Goal: Transaction & Acquisition: Purchase product/service

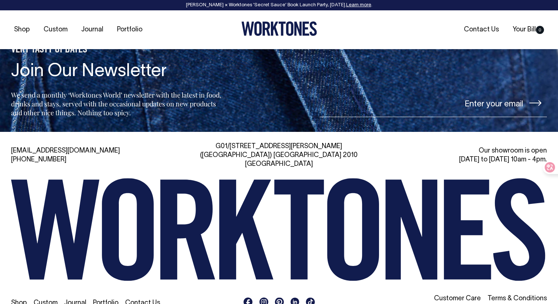
scroll to position [1598, 0]
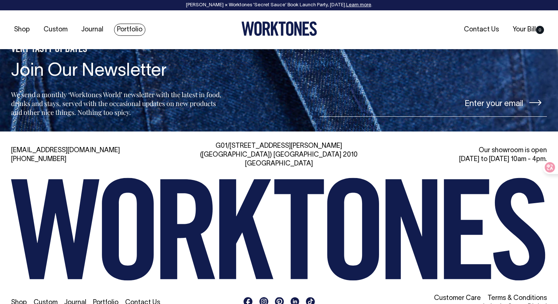
click at [138, 29] on link "Portfolio" at bounding box center [129, 30] width 31 height 12
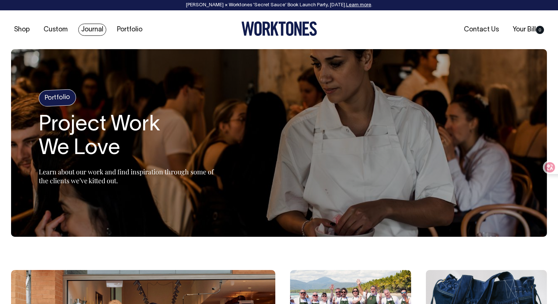
click at [94, 31] on link "Journal" at bounding box center [92, 30] width 28 height 12
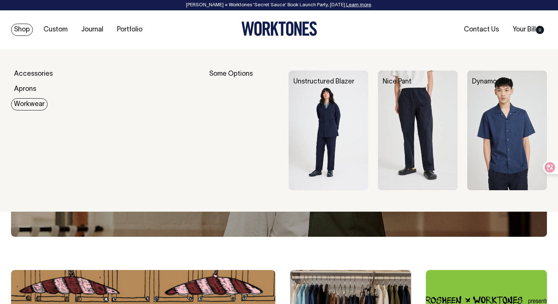
click at [32, 106] on link "Workwear" at bounding box center [29, 104] width 37 height 12
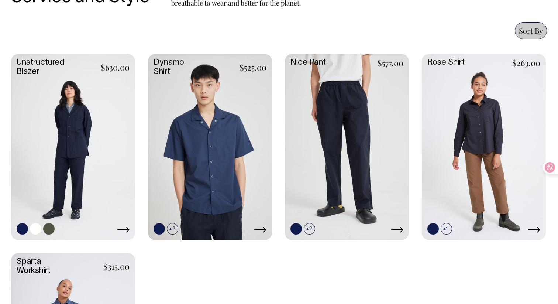
scroll to position [313, 0]
click at [93, 158] on link at bounding box center [73, 146] width 124 height 184
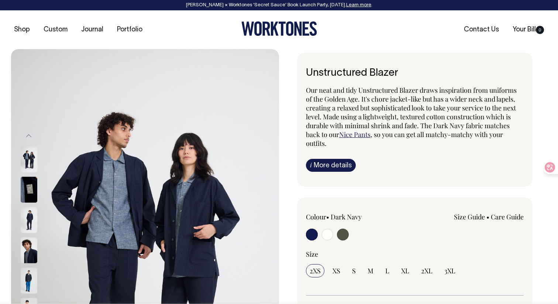
click at [29, 278] on img at bounding box center [29, 281] width 17 height 26
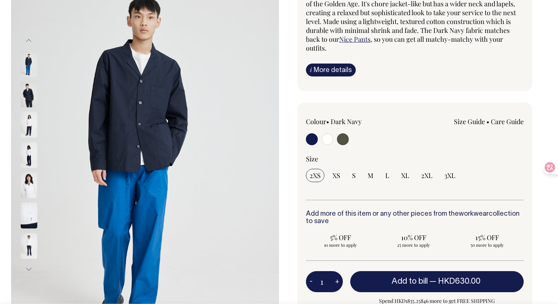
scroll to position [96, 0]
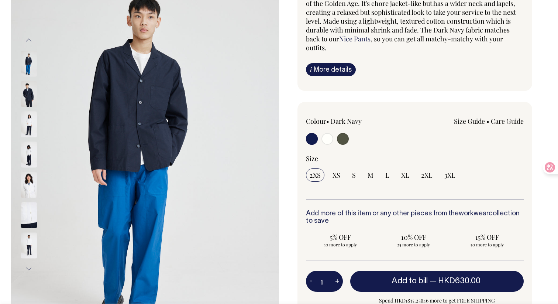
click at [28, 195] on img at bounding box center [29, 185] width 17 height 26
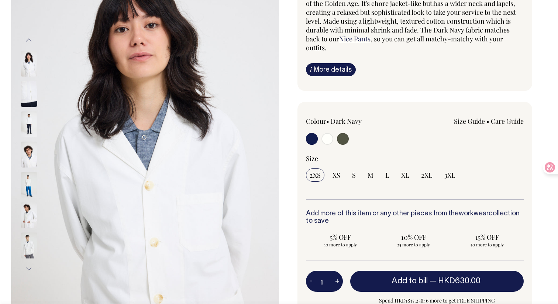
click at [28, 185] on img at bounding box center [29, 185] width 17 height 26
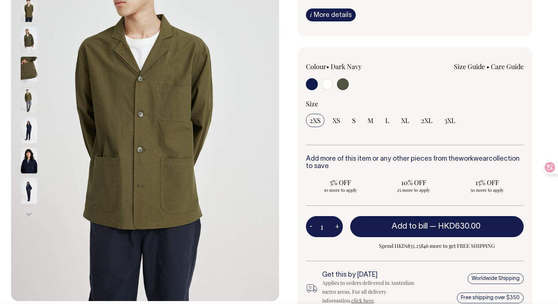
scroll to position [150, 0]
click at [28, 214] on button "Next" at bounding box center [28, 214] width 11 height 17
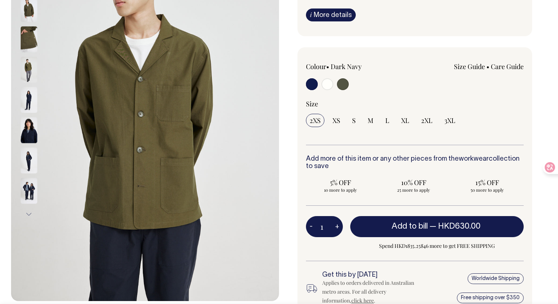
click at [28, 214] on button "Next" at bounding box center [28, 214] width 11 height 17
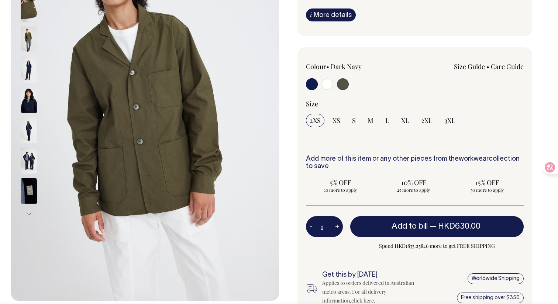
click at [28, 214] on button "Next" at bounding box center [28, 214] width 11 height 17
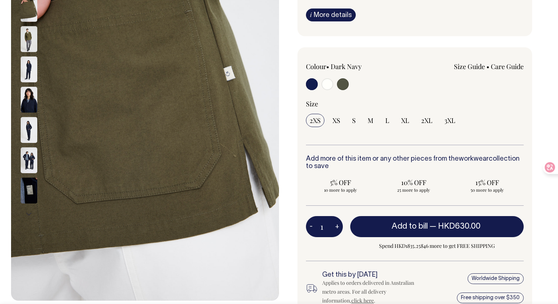
click at [28, 214] on button "Next" at bounding box center [28, 214] width 11 height 17
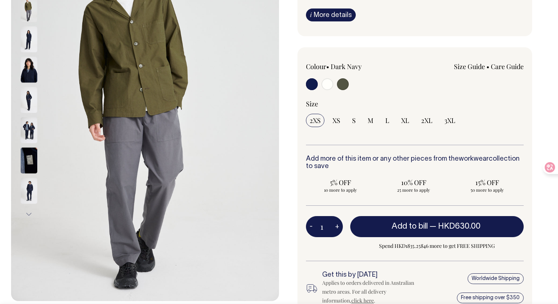
click at [24, 156] on img at bounding box center [29, 161] width 17 height 26
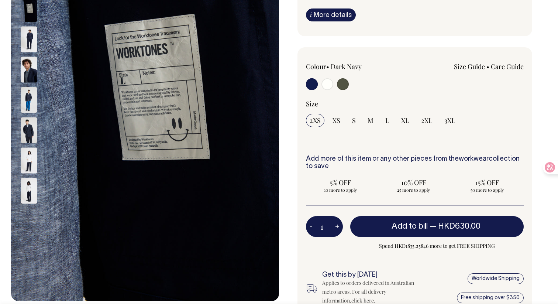
click at [30, 160] on img at bounding box center [29, 161] width 17 height 26
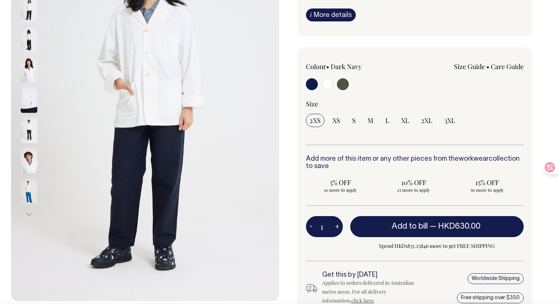
click at [28, 190] on img at bounding box center [29, 191] width 17 height 26
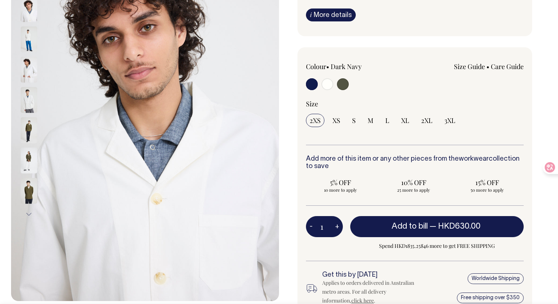
click at [28, 76] on img at bounding box center [29, 70] width 17 height 26
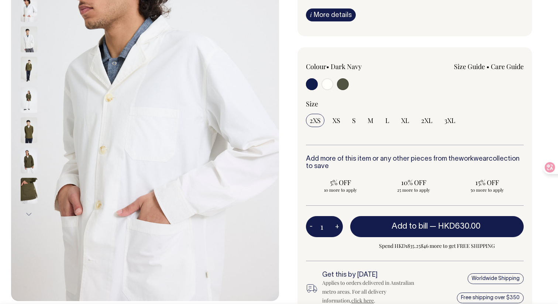
click at [30, 46] on div at bounding box center [38, 130] width 37 height 1664
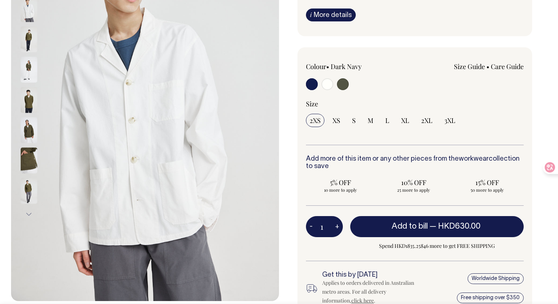
click at [31, 213] on button "Next" at bounding box center [28, 214] width 11 height 17
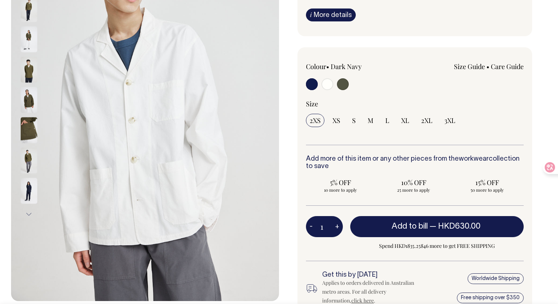
click at [31, 213] on button "Next" at bounding box center [28, 214] width 11 height 17
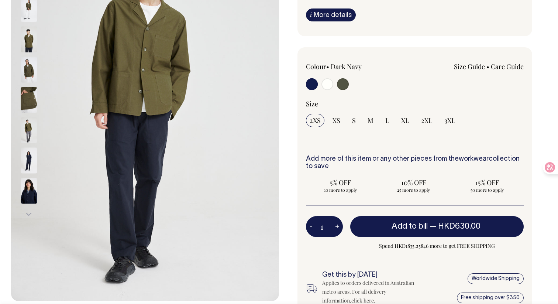
click at [31, 213] on button "Next" at bounding box center [28, 214] width 11 height 17
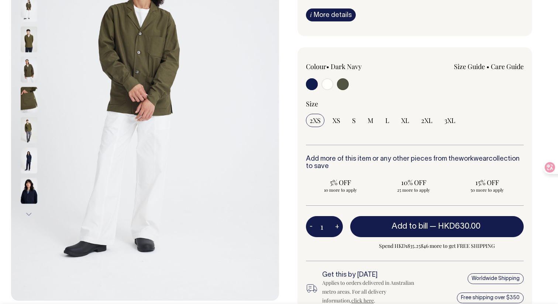
click at [31, 213] on button "Next" at bounding box center [28, 214] width 11 height 17
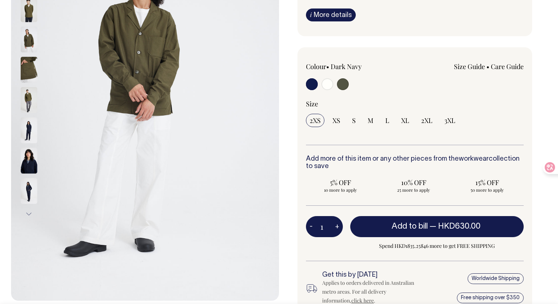
click at [31, 213] on button "Next" at bounding box center [28, 214] width 11 height 17
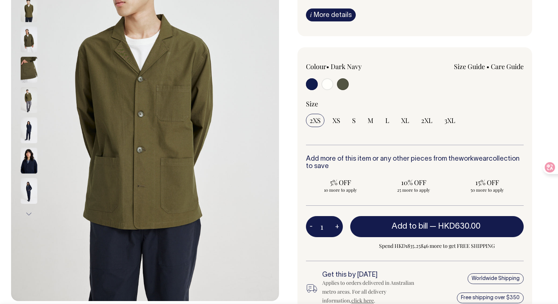
click at [31, 213] on button "Next" at bounding box center [28, 214] width 11 height 17
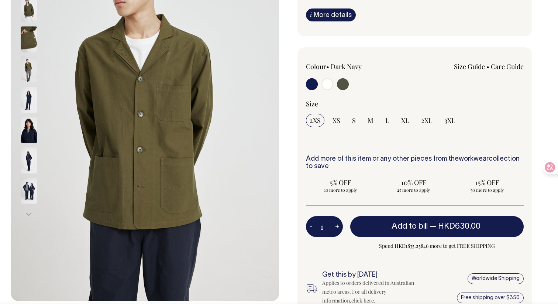
click at [31, 213] on button "Next" at bounding box center [28, 214] width 11 height 17
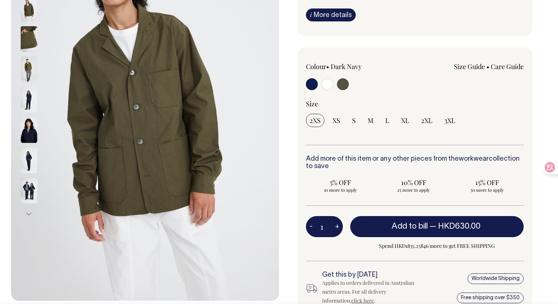
click at [31, 213] on button "Next" at bounding box center [28, 214] width 11 height 17
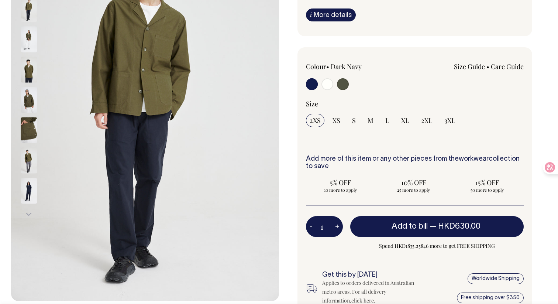
click at [27, 50] on img at bounding box center [29, 40] width 17 height 26
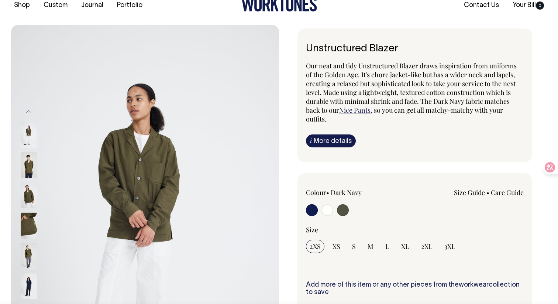
click at [29, 111] on button "Previous" at bounding box center [28, 111] width 11 height 17
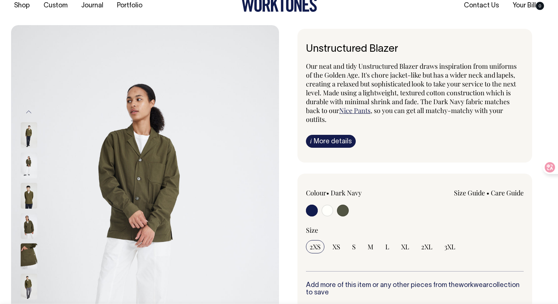
scroll to position [24, 0]
click at [29, 111] on button "Previous" at bounding box center [28, 112] width 11 height 17
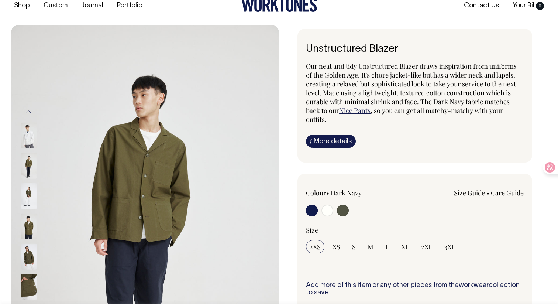
click at [29, 111] on button "Previous" at bounding box center [28, 112] width 11 height 17
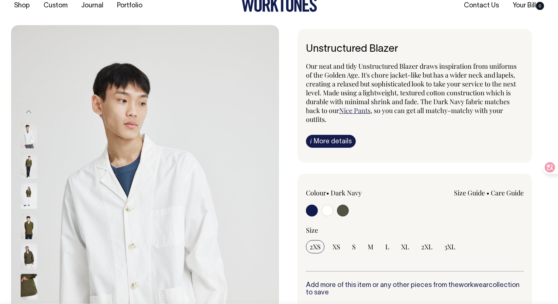
click at [29, 111] on button "Previous" at bounding box center [28, 112] width 11 height 17
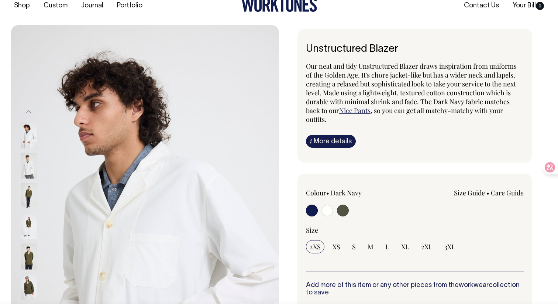
click at [29, 111] on button "Previous" at bounding box center [28, 112] width 11 height 17
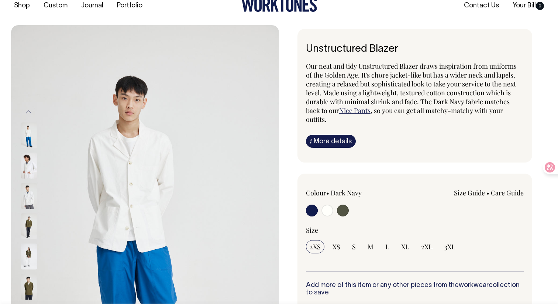
click at [29, 137] on img at bounding box center [29, 136] width 17 height 26
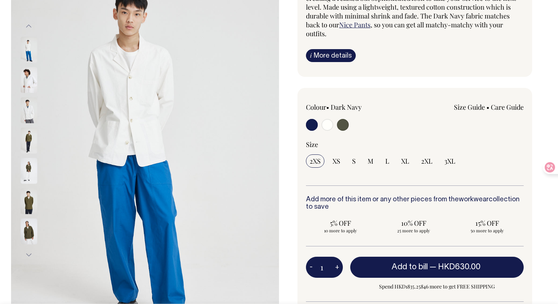
scroll to position [110, 0]
click at [30, 23] on button "Previous" at bounding box center [28, 26] width 11 height 17
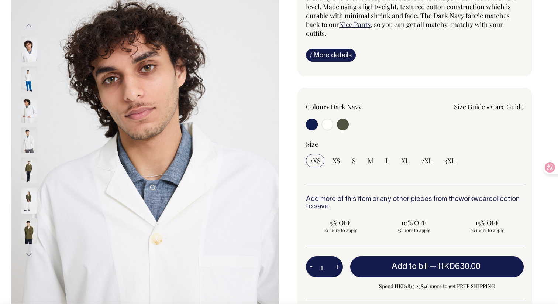
click at [30, 23] on button "Previous" at bounding box center [28, 26] width 11 height 17
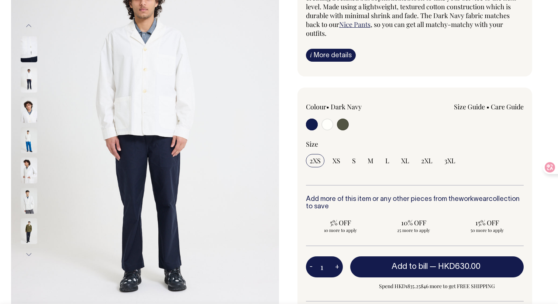
click at [30, 77] on img at bounding box center [29, 80] width 17 height 26
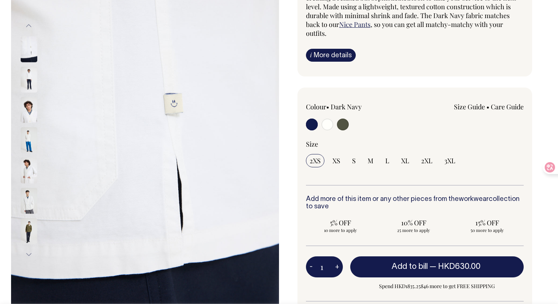
click at [32, 79] on img at bounding box center [29, 80] width 17 height 26
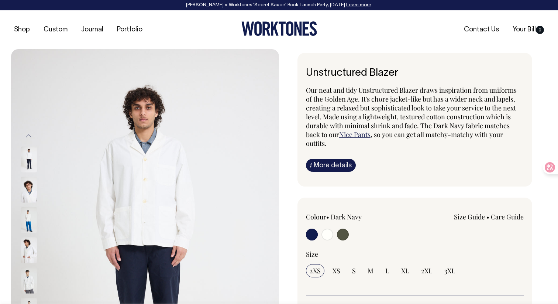
scroll to position [0, 0]
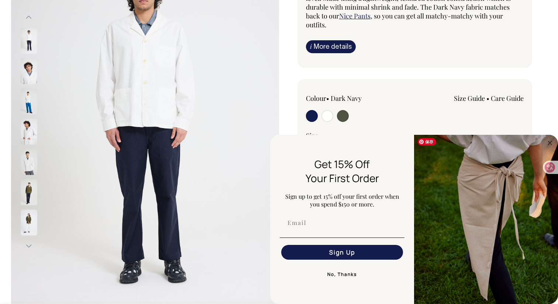
click at [477, 185] on img "FLYOUT Form" at bounding box center [486, 219] width 144 height 169
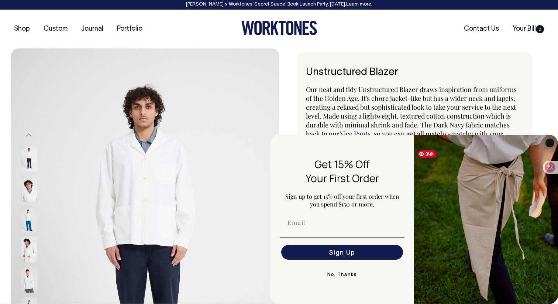
scroll to position [0, 0]
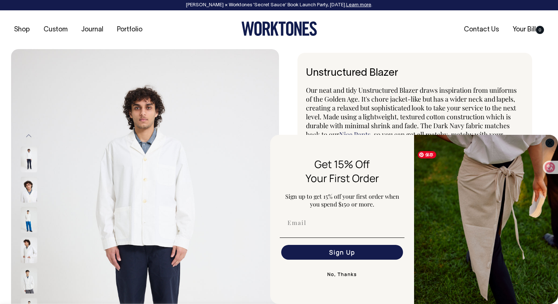
click at [550, 143] on icon "Close dialog" at bounding box center [550, 143] width 4 height 4
